Goal: Task Accomplishment & Management: Manage account settings

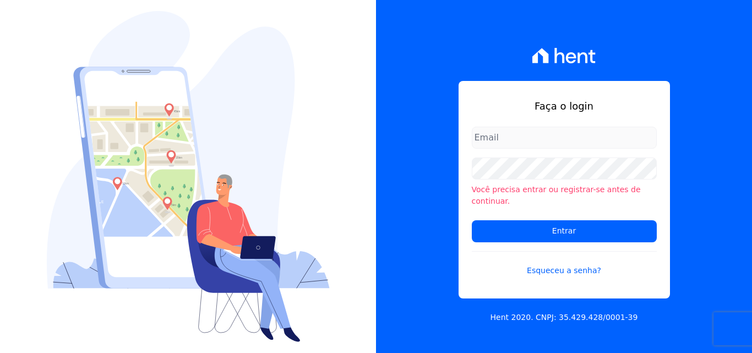
type input "[EMAIL_ADDRESS][DOMAIN_NAME]"
click at [596, 136] on input "documentos@fronteimoveis.com.br" at bounding box center [564, 138] width 185 height 22
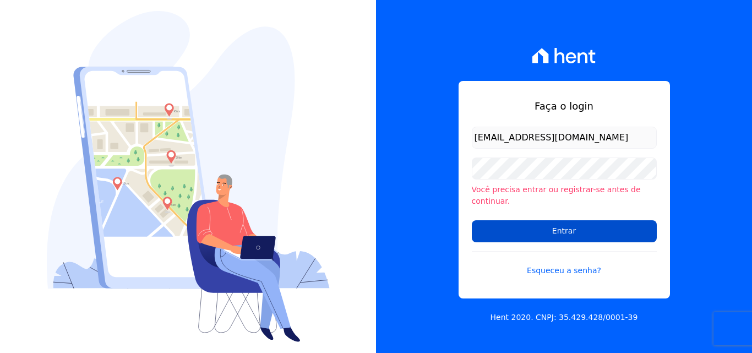
click at [611, 232] on input "Entrar" at bounding box center [564, 231] width 185 height 22
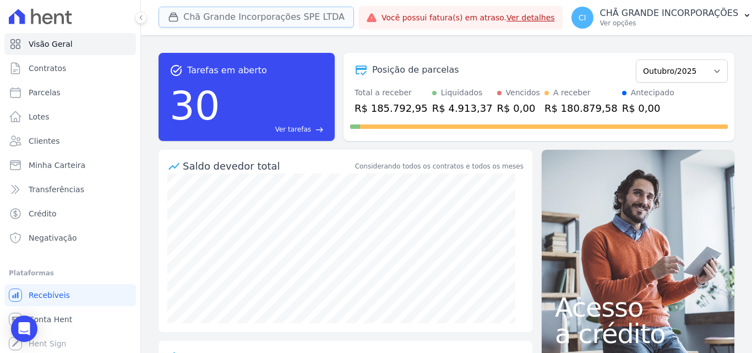
click at [186, 12] on button "Chã Grande Incorporações SPE LTDA" at bounding box center [256, 17] width 195 height 21
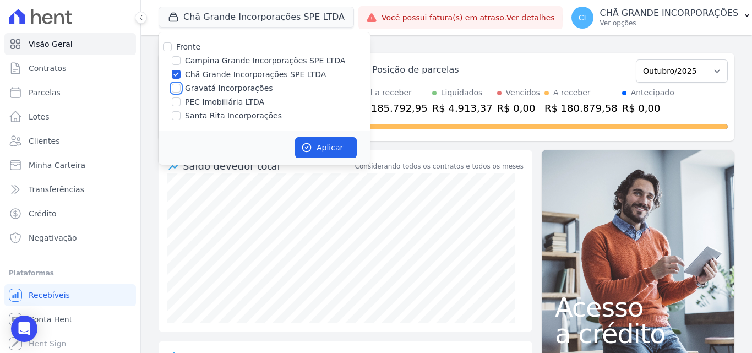
click at [176, 86] on input "Gravatá Incorporações" at bounding box center [176, 88] width 9 height 9
checkbox input "true"
click at [177, 72] on input "Chã Grande Incorporações SPE LTDA" at bounding box center [176, 74] width 9 height 9
checkbox input "false"
click at [343, 146] on button "Aplicar" at bounding box center [326, 147] width 62 height 21
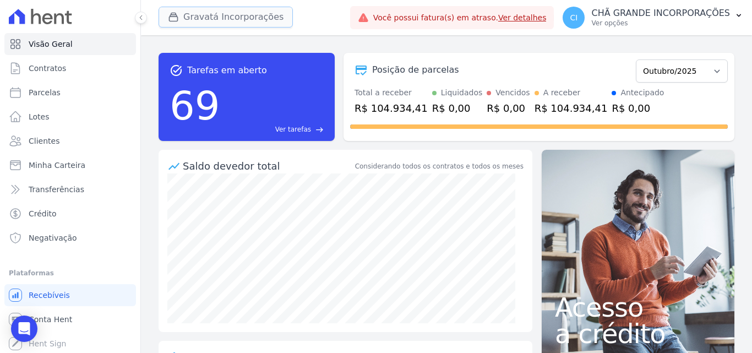
click at [210, 20] on button "Gravatá Incorporações" at bounding box center [226, 17] width 134 height 21
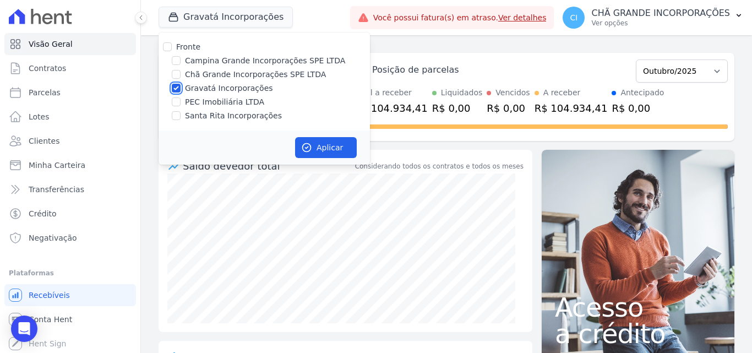
click at [177, 85] on input "Gravatá Incorporações" at bounding box center [176, 88] width 9 height 9
checkbox input "false"
click at [199, 118] on label "Santa Rita Incorporações" at bounding box center [233, 116] width 97 height 12
click at [181, 118] on input "Santa Rita Incorporações" at bounding box center [176, 115] width 9 height 9
checkbox input "true"
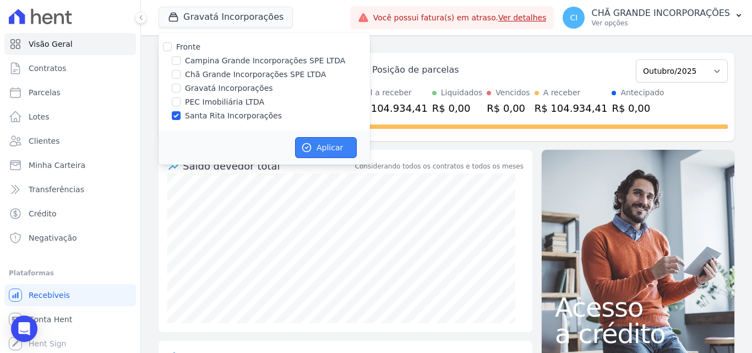
click at [316, 149] on button "Aplicar" at bounding box center [326, 147] width 62 height 21
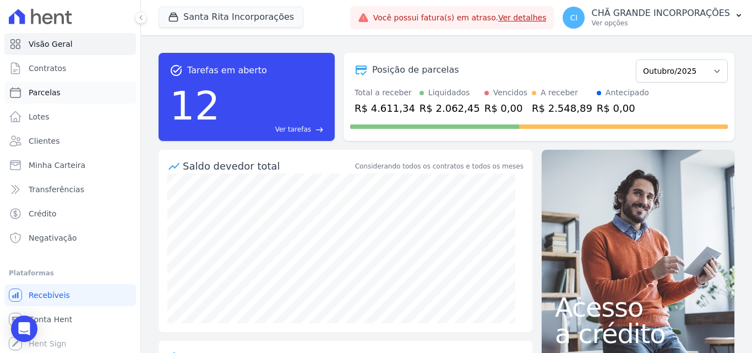
click at [47, 91] on span "Parcelas" at bounding box center [45, 92] width 32 height 11
select select
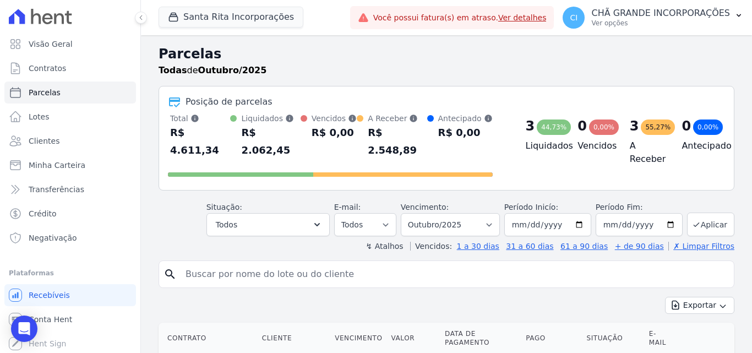
click at [512, 263] on input "search" at bounding box center [454, 274] width 550 height 22
click at [336, 263] on input "search" at bounding box center [454, 274] width 550 height 22
type input "ivoneide"
select select
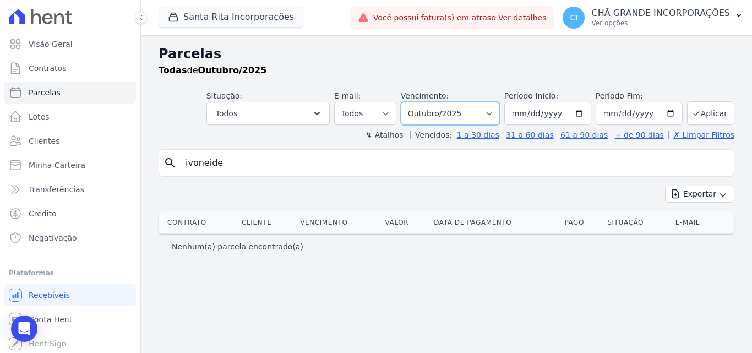
click at [471, 113] on select "Filtrar por período ──────── Todos os meses Novembro/2020 Dezembro/2020 Janeiro…" at bounding box center [450, 113] width 99 height 23
select select "09/2025"
click at [416, 102] on select "Filtrar por período ──────── Todos os meses Novembro/2020 Dezembro/2020 Janeiro…" at bounding box center [450, 113] width 99 height 23
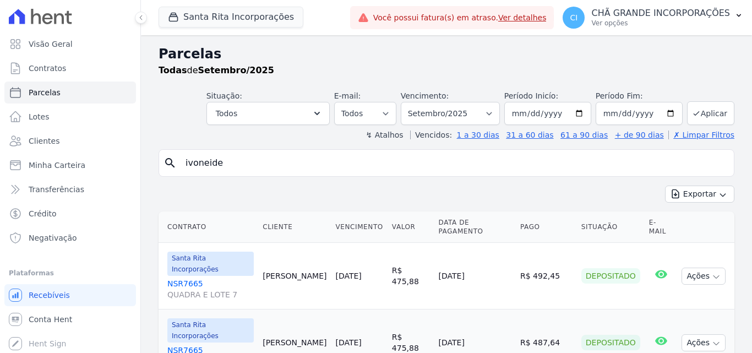
select select
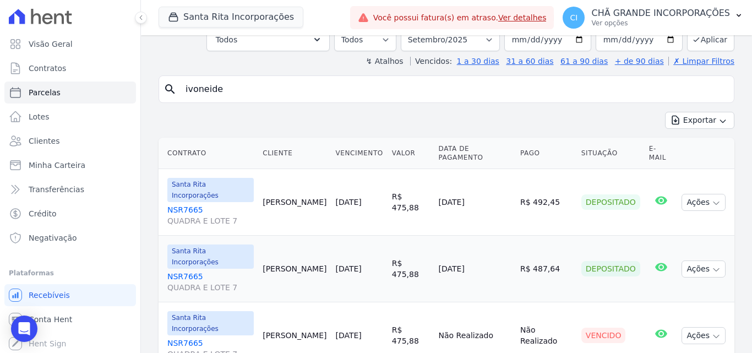
scroll to position [81, 0]
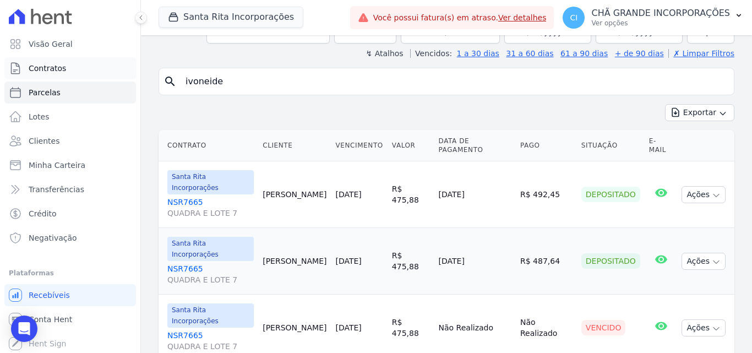
drag, startPoint x: 163, startPoint y: 81, endPoint x: 45, endPoint y: 78, distance: 118.4
click at [45, 78] on div "Visão Geral Contratos [GEOGRAPHIC_DATA] Lotes Clientes Minha Carteira Transferê…" at bounding box center [376, 176] width 752 height 353
type input "genyaltt"
select select
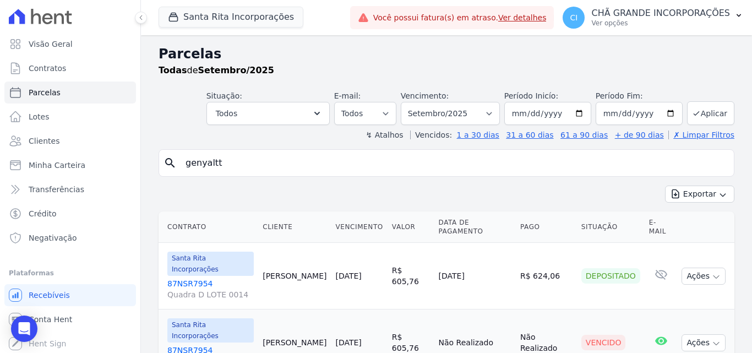
scroll to position [26, 0]
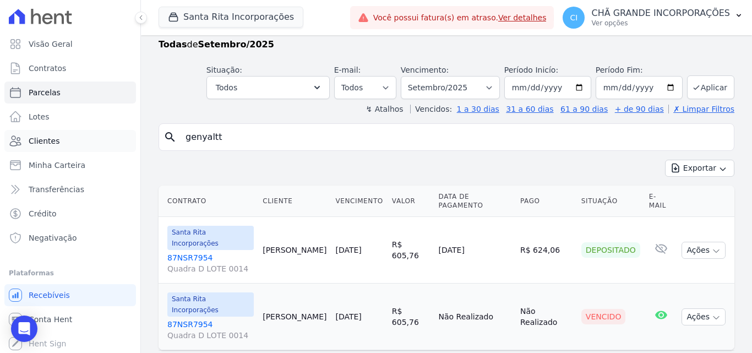
drag, startPoint x: 204, startPoint y: 134, endPoint x: 112, endPoint y: 134, distance: 91.4
click at [112, 134] on div "Visão Geral Contratos [GEOGRAPHIC_DATA] Lotes Clientes Minha Carteira Transferê…" at bounding box center [376, 176] width 752 height 353
type input "lilian carla"
select select
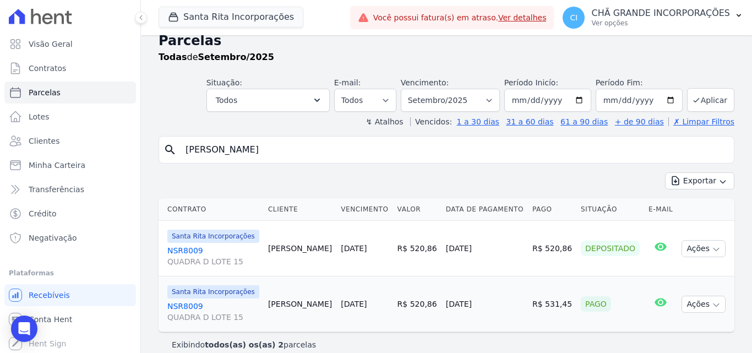
scroll to position [26, 0]
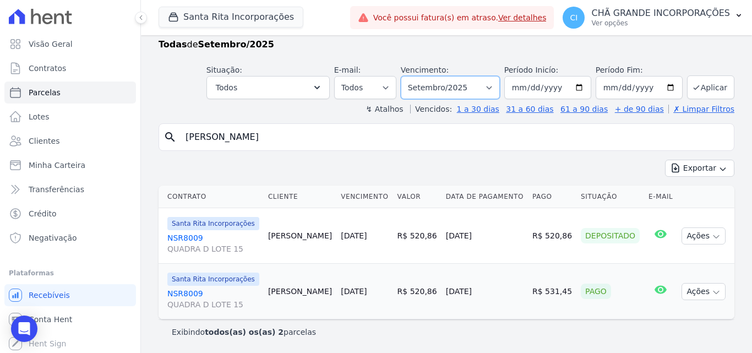
click at [431, 83] on select "Filtrar por período ──────── Todos os meses Novembro/2020 Dezembro/2020 Janeiro…" at bounding box center [450, 87] width 99 height 23
select select "08/2025"
click at [408, 76] on select "Filtrar por período ──────── Todos os meses Novembro/2020 Dezembro/2020 Janeiro…" at bounding box center [450, 87] width 99 height 23
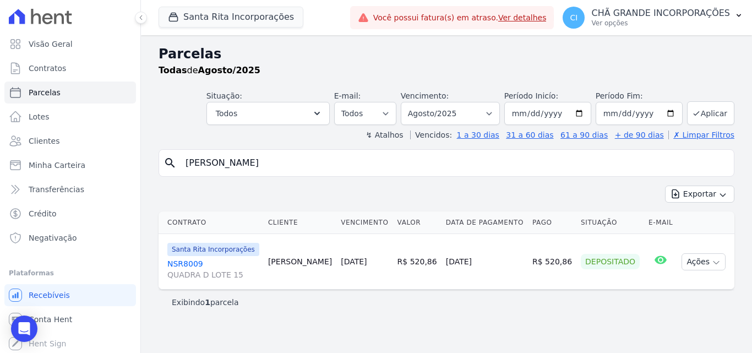
select select
drag, startPoint x: 252, startPoint y: 166, endPoint x: 50, endPoint y: 147, distance: 202.9
click at [50, 147] on div "Visão Geral Contratos [GEOGRAPHIC_DATA] Lotes Clientes Minha Carteira Transferê…" at bounding box center [376, 176] width 752 height 353
type input "fabiola"
select select
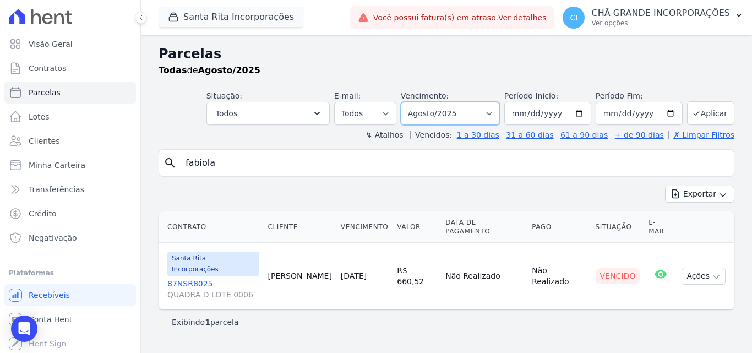
drag, startPoint x: 444, startPoint y: 116, endPoint x: 449, endPoint y: 121, distance: 7.0
click at [444, 116] on select "Filtrar por período ──────── Todos os meses Novembro/2020 Dezembro/2020 Janeiro…" at bounding box center [450, 113] width 99 height 23
select select "09/2025"
click at [416, 102] on select "Filtrar por período ──────── Todos os meses Novembro/2020 Dezembro/2020 Janeiro…" at bounding box center [450, 113] width 99 height 23
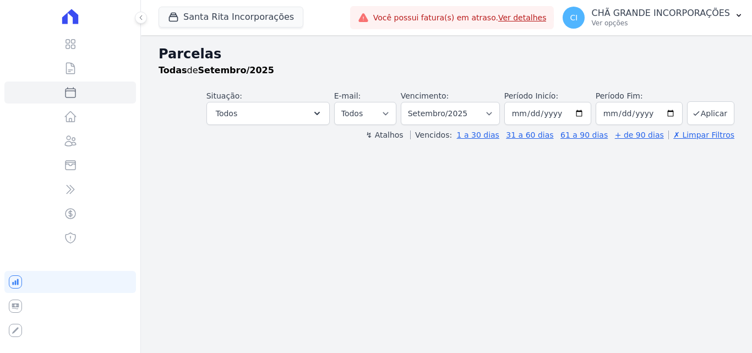
select select
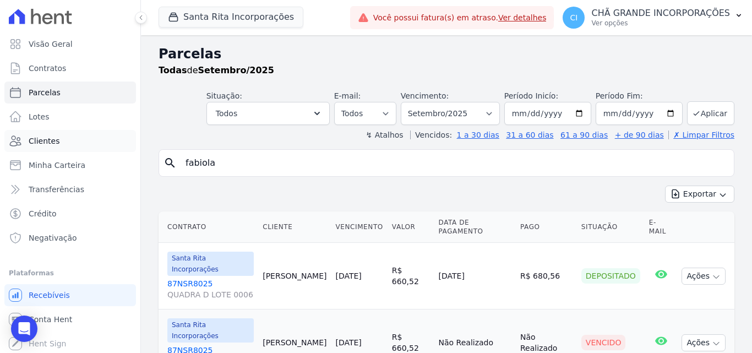
drag, startPoint x: 260, startPoint y: 157, endPoint x: 71, endPoint y: 143, distance: 189.8
click at [104, 140] on div "Visão Geral Contratos [GEOGRAPHIC_DATA] Lotes Clientes Minha Carteira Transferê…" at bounding box center [376, 176] width 752 height 353
type input "jair"
select select
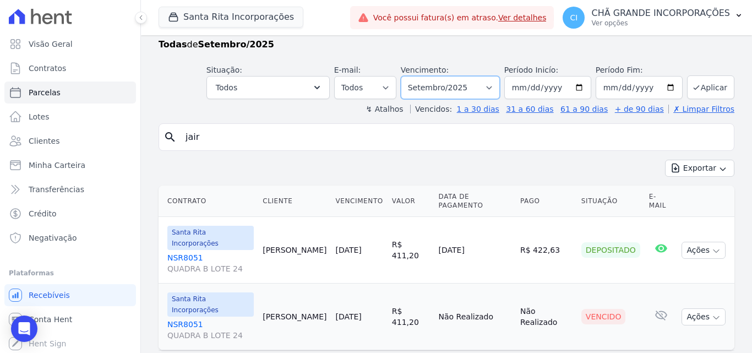
click at [448, 81] on select "Filtrar por período ──────── Todos os meses Novembro/2020 Dezembro/2020 Janeiro…" at bounding box center [450, 87] width 99 height 23
select select "03/2025"
click at [408, 76] on select "Filtrar por período ──────── Todos os meses Novembro/2020 Dezembro/2020 Janeiro…" at bounding box center [450, 87] width 99 height 23
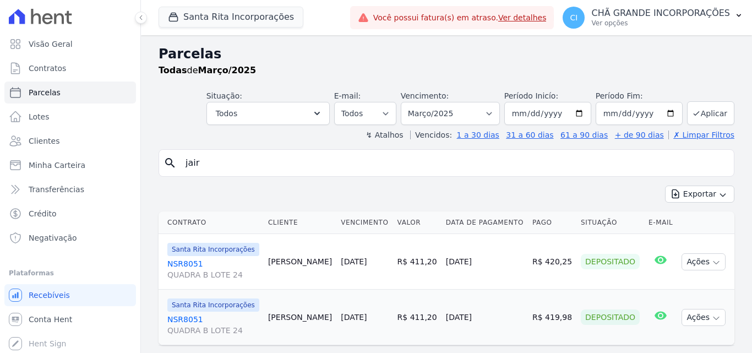
select select
drag, startPoint x: 234, startPoint y: 165, endPoint x: 128, endPoint y: 139, distance: 110.0
click at [129, 141] on div "Visão Geral Contratos [GEOGRAPHIC_DATA] Lotes Clientes Minha Carteira Transferê…" at bounding box center [376, 176] width 752 height 353
type input "[PERSON_NAME]"
select select
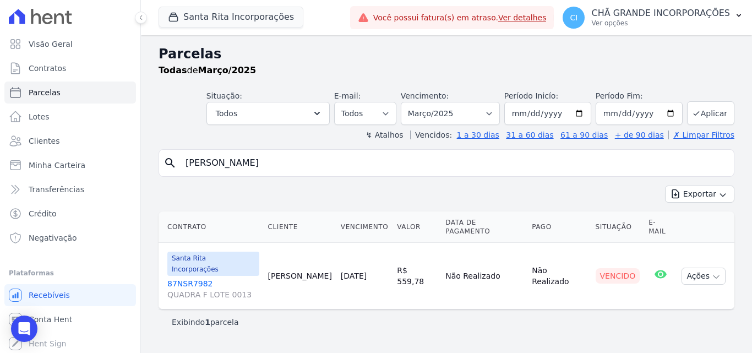
click at [396, 167] on input "[PERSON_NAME]" at bounding box center [454, 163] width 550 height 22
click at [449, 118] on select "Filtrar por período ──────── Todos os meses Novembro/2020 Dezembro/2020 Janeiro…" at bounding box center [450, 113] width 99 height 23
select select "09/2025"
click at [416, 102] on select "Filtrar por período ──────── Todos os meses Novembro/2020 Dezembro/2020 Janeiro…" at bounding box center [450, 113] width 99 height 23
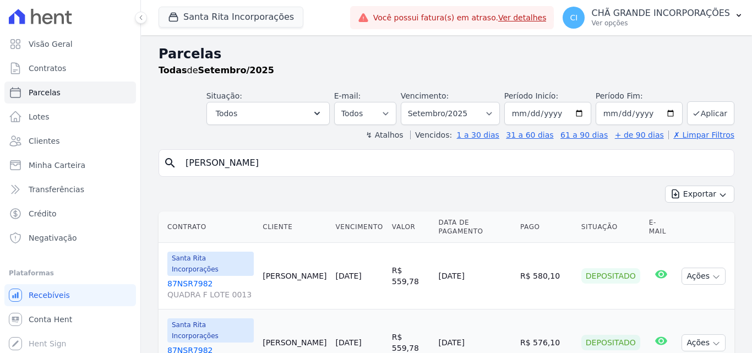
select select
drag, startPoint x: 0, startPoint y: 0, endPoint x: 117, endPoint y: 140, distance: 182.4
click at [117, 140] on div "Visão Geral Contratos [GEOGRAPHIC_DATA] Lotes Clientes Minha Carteira Transferê…" at bounding box center [376, 176] width 752 height 353
type input "[PERSON_NAME]"
select select
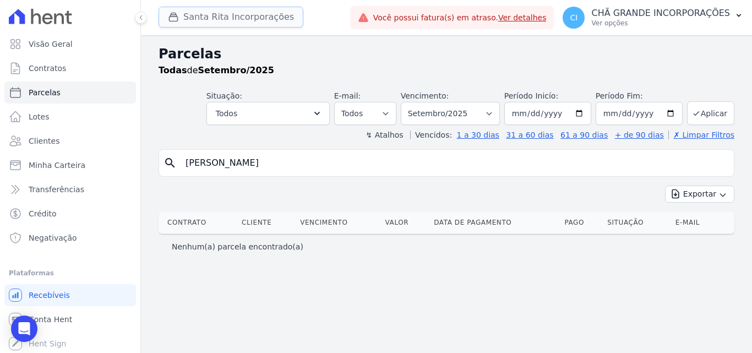
drag, startPoint x: 212, startPoint y: 13, endPoint x: 171, endPoint y: 98, distance: 95.0
click at [212, 15] on button "Santa Rita Incorporações" at bounding box center [231, 17] width 145 height 21
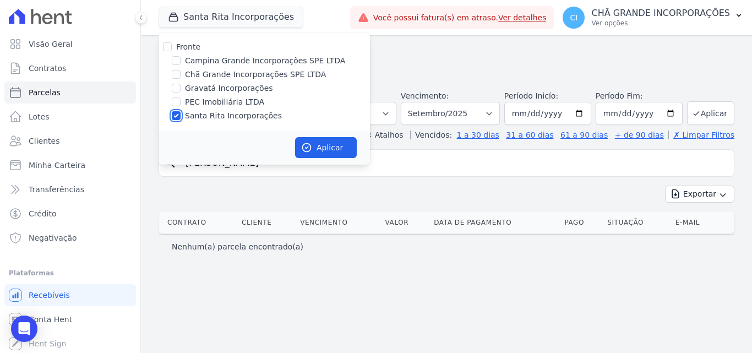
click at [175, 112] on input "Santa Rita Incorporações" at bounding box center [176, 115] width 9 height 9
checkbox input "false"
click at [176, 73] on input "Chã Grande Incorporações SPE LTDA" at bounding box center [176, 74] width 9 height 9
checkbox input "true"
click at [332, 150] on button "Aplicar" at bounding box center [326, 147] width 62 height 21
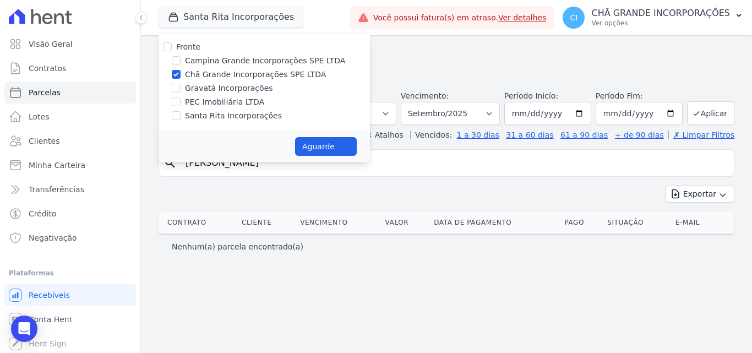
select select
